Goal: Task Accomplishment & Management: Complete application form

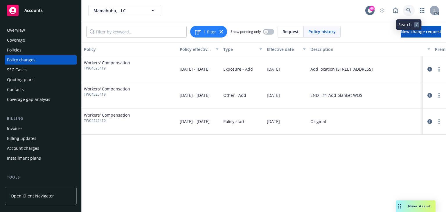
click at [409, 12] on icon at bounding box center [409, 10] width 5 height 5
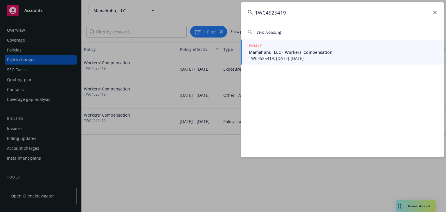
type input "TWC4525419"
click at [289, 51] on span "Mamahuhu, LLC - Workers' Compensation" at bounding box center [343, 52] width 188 height 6
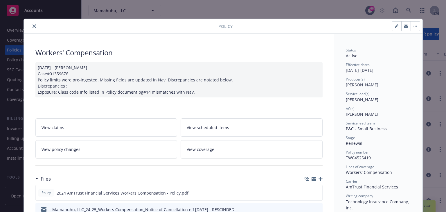
click at [104, 142] on link "View policy changes" at bounding box center [106, 149] width 142 height 18
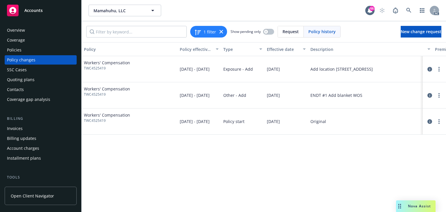
click at [276, 161] on div "Policy Policy effective dates Type Effective date Description Premium change An…" at bounding box center [264, 127] width 365 height 170
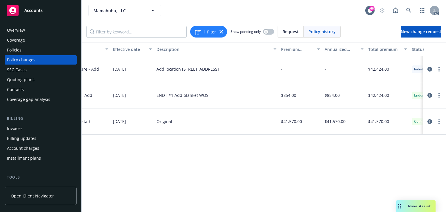
scroll to position [0, 160]
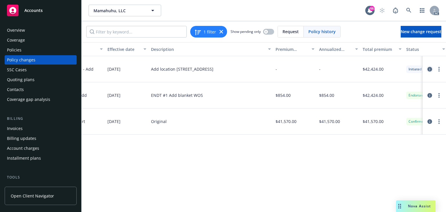
click at [430, 69] on icon "circleInformation" at bounding box center [430, 69] width 5 height 5
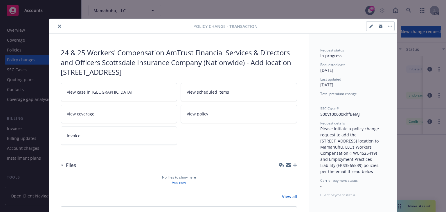
scroll to position [17, 0]
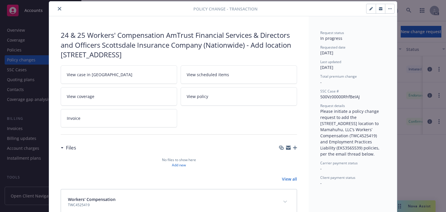
click at [110, 73] on link "View case in SSC" at bounding box center [119, 74] width 117 height 18
click at [58, 6] on button "close" at bounding box center [59, 8] width 7 height 7
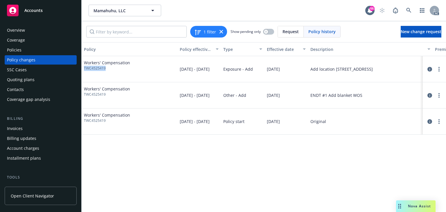
drag, startPoint x: 95, startPoint y: 68, endPoint x: 85, endPoint y: 68, distance: 10.2
click at [85, 68] on span "TWC4525419" at bounding box center [107, 68] width 46 height 5
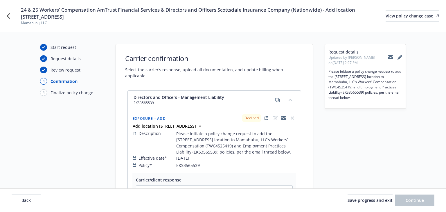
select select "DECLINED_BY_CARRIER"
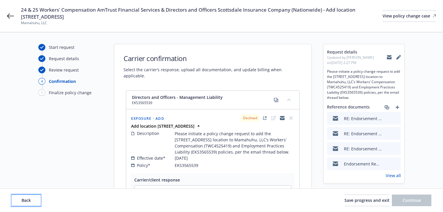
click at [35, 201] on button "Back" at bounding box center [26, 200] width 29 height 12
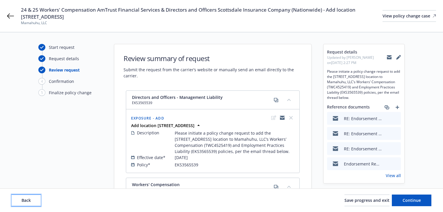
click at [35, 201] on button "Back" at bounding box center [26, 200] width 29 height 12
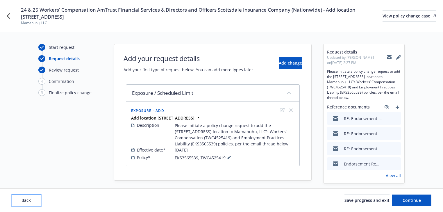
click at [35, 201] on button "Back" at bounding box center [26, 200] width 29 height 12
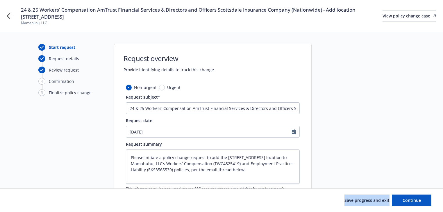
click at [35, 201] on div "Save progress and exit Continue" at bounding box center [222, 200] width 420 height 12
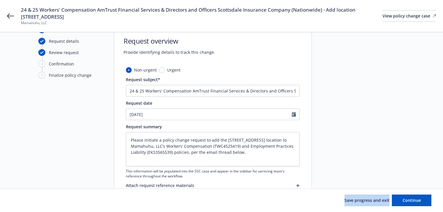
scroll to position [70, 0]
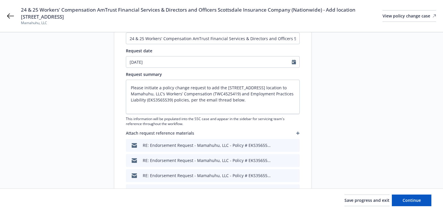
click at [28, 102] on div "Start request Request details Review request 4 Confirmation 5 Finalize policy c…" at bounding box center [221, 90] width 429 height 232
click at [63, 81] on div "Start request Request details Review request 4 Confirmation 5 Finalize policy c…" at bounding box center [70, 90] width 64 height 232
click at [71, 131] on div "Start request Request details Review request 4 Confirmation 5 Finalize policy c…" at bounding box center [70, 90] width 64 height 232
click at [58, 118] on div "Start request Request details Review request 4 Confirmation 5 Finalize policy c…" at bounding box center [70, 90] width 64 height 232
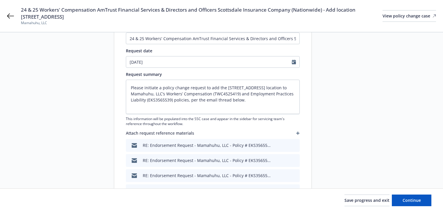
click at [407, 85] on div "Start request Request details Review request 4 Confirmation 5 Finalize policy c…" at bounding box center [221, 90] width 429 height 232
click at [348, 147] on div at bounding box center [363, 90] width 81 height 232
type textarea "x"
